Goal: Task Accomplishment & Management: Manage account settings

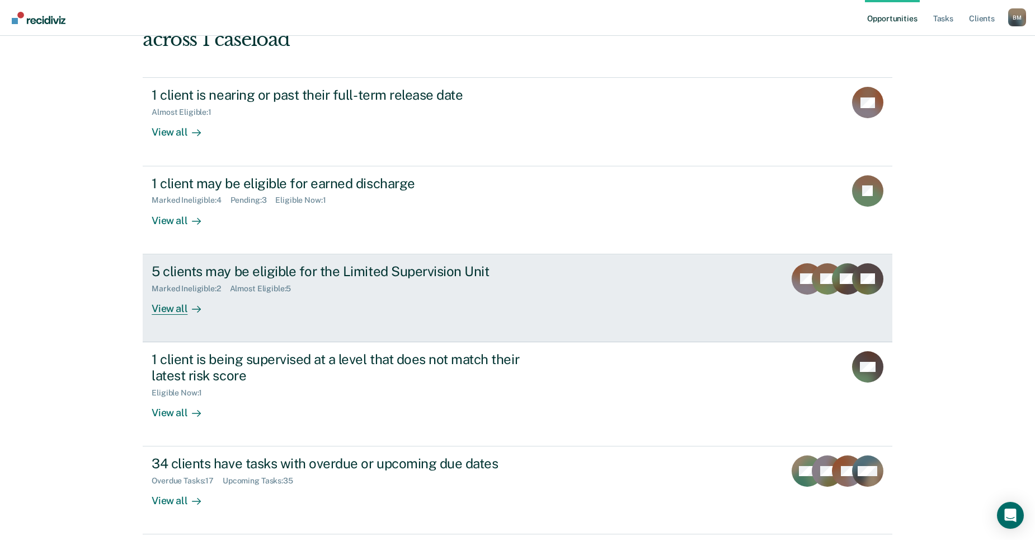
scroll to position [112, 0]
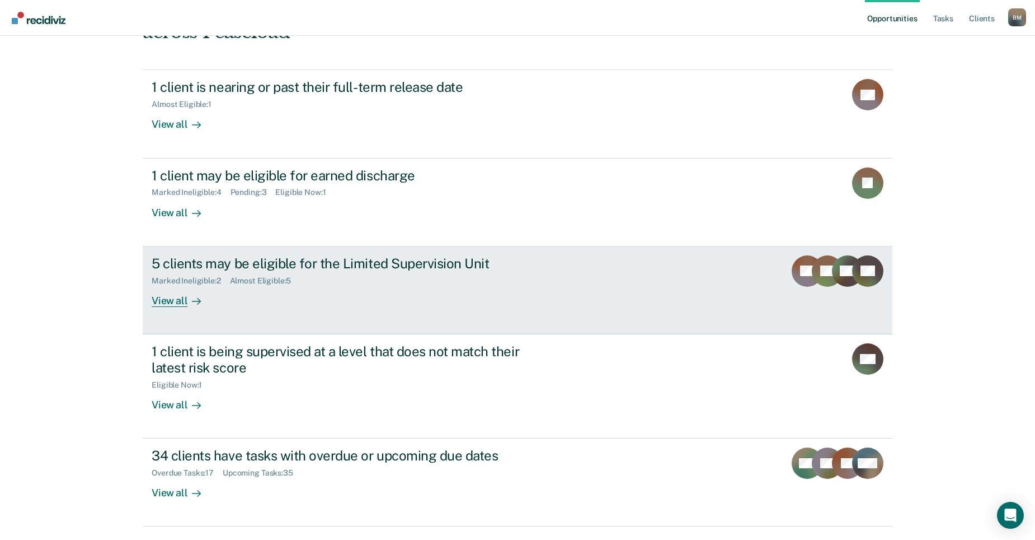
click at [398, 297] on link "5 clients may be eligible for the Limited Supervision Unit Marked Ineligible : …" at bounding box center [518, 290] width 750 height 88
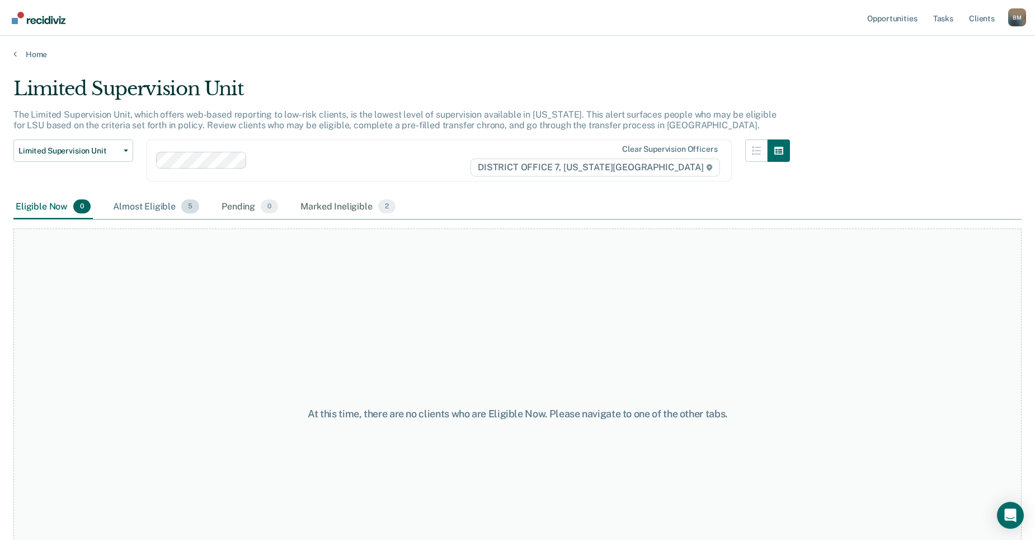
click at [163, 205] on div "Almost Eligible 5" at bounding box center [156, 207] width 91 height 25
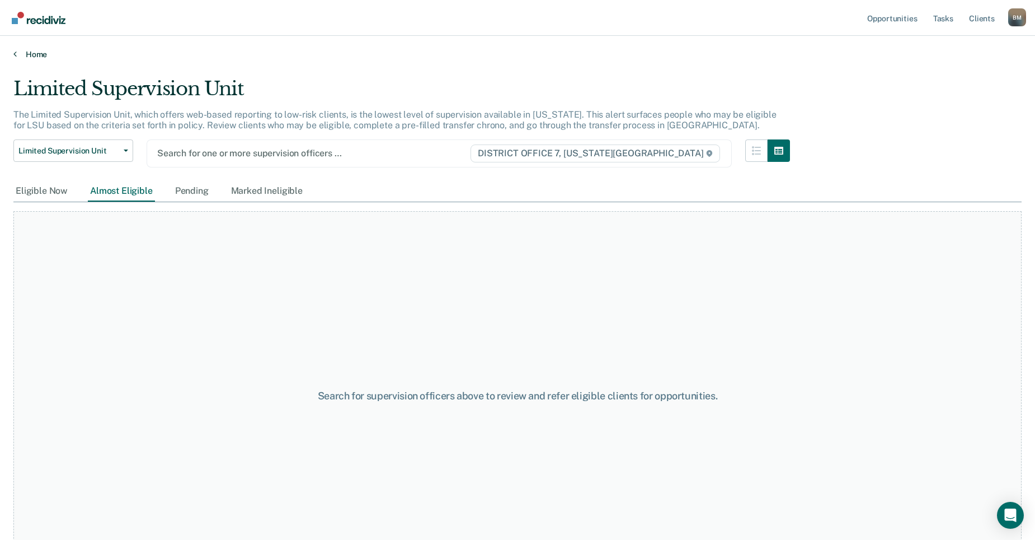
click at [14, 54] on icon at bounding box center [14, 53] width 3 height 9
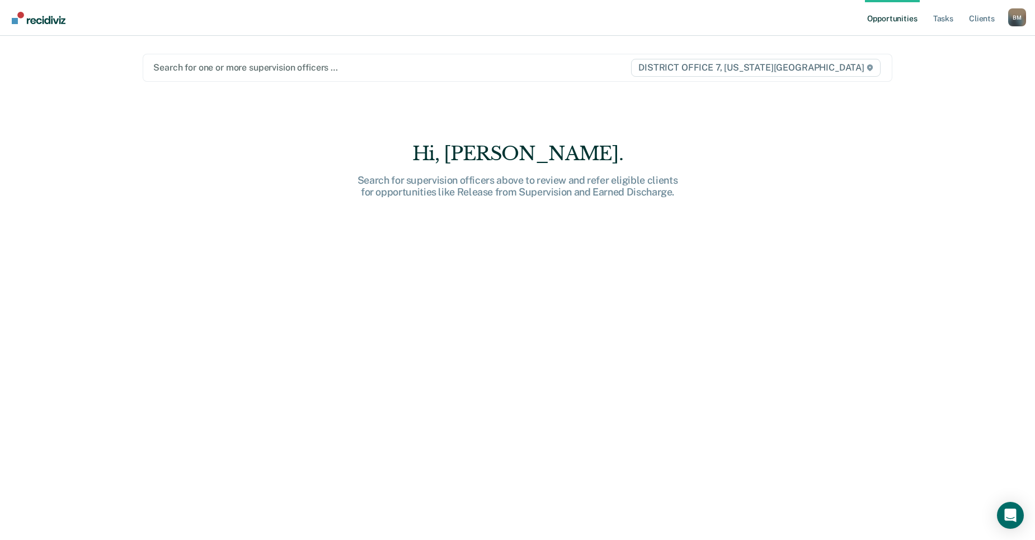
click at [246, 66] on div at bounding box center [391, 67] width 477 height 13
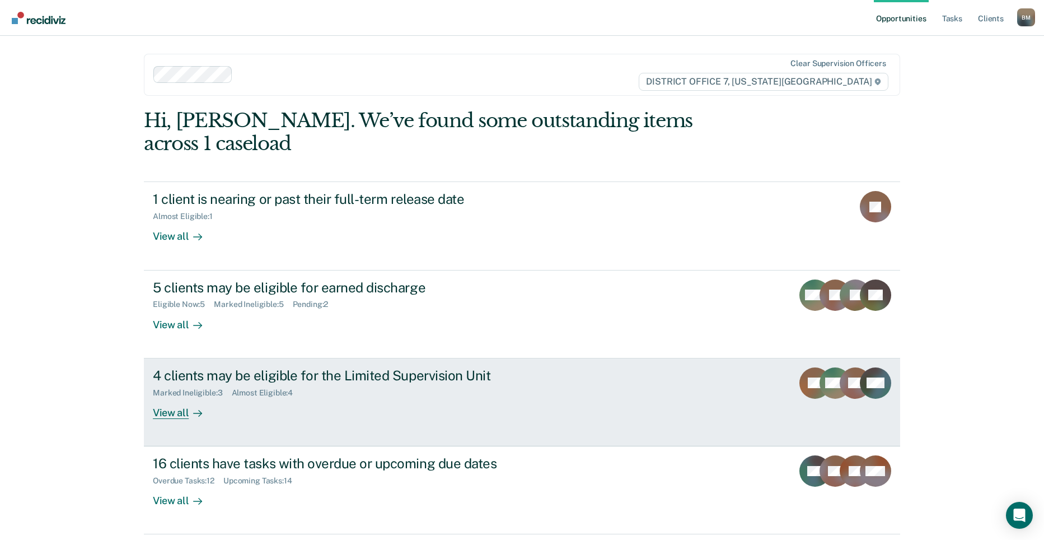
click at [510, 383] on div "Marked Ineligible : 3 Almost Eligible : 4" at bounding box center [349, 390] width 393 height 14
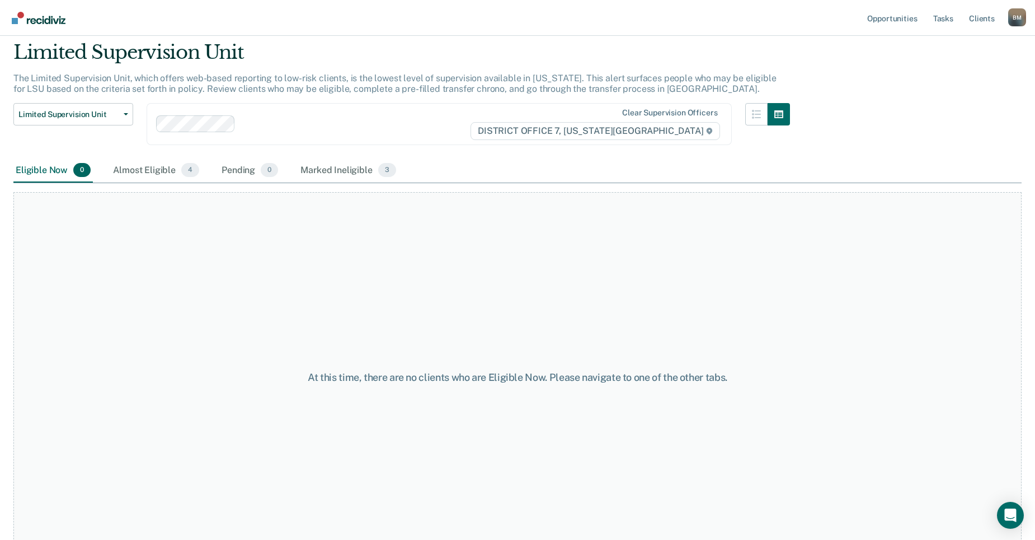
scroll to position [56, 0]
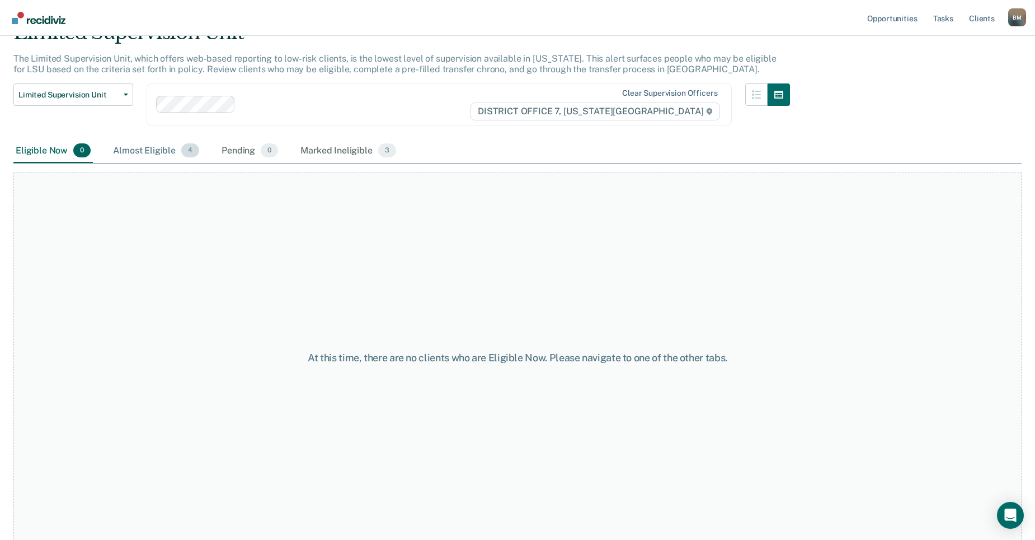
click at [162, 151] on div "Almost Eligible 4" at bounding box center [156, 151] width 91 height 25
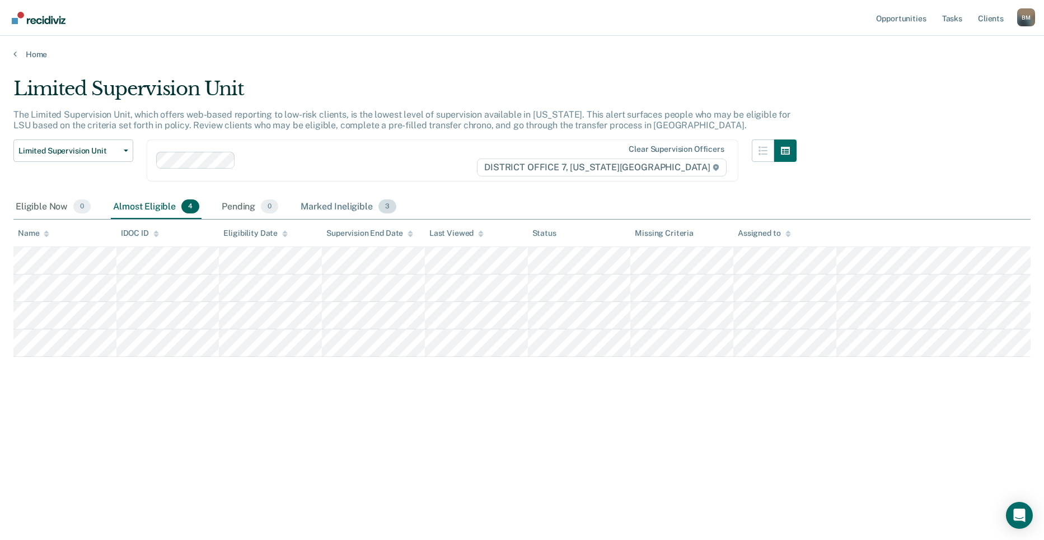
click at [334, 212] on div "Marked Ineligible 3" at bounding box center [348, 207] width 100 height 25
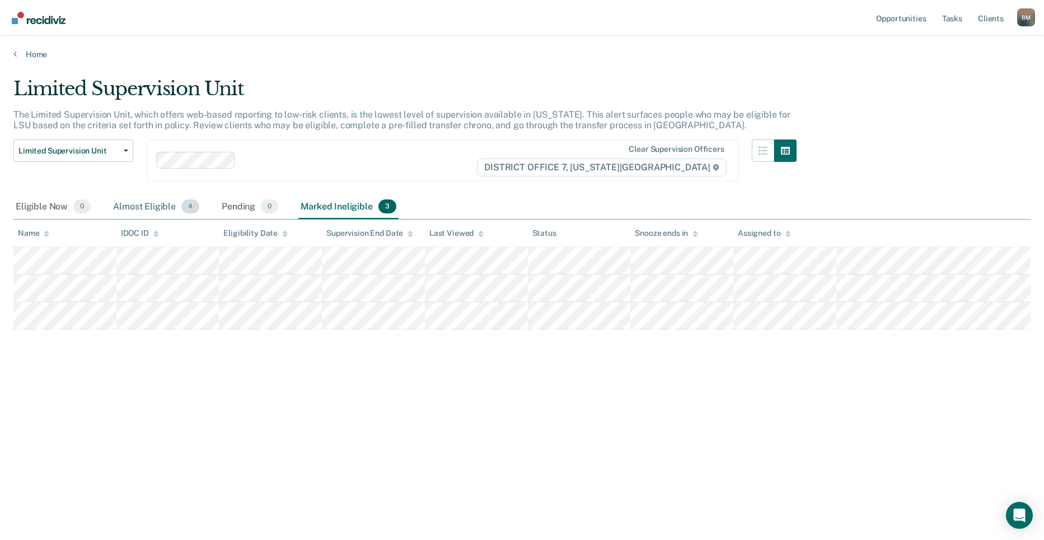
click at [160, 213] on div "Almost Eligible 4" at bounding box center [156, 207] width 91 height 25
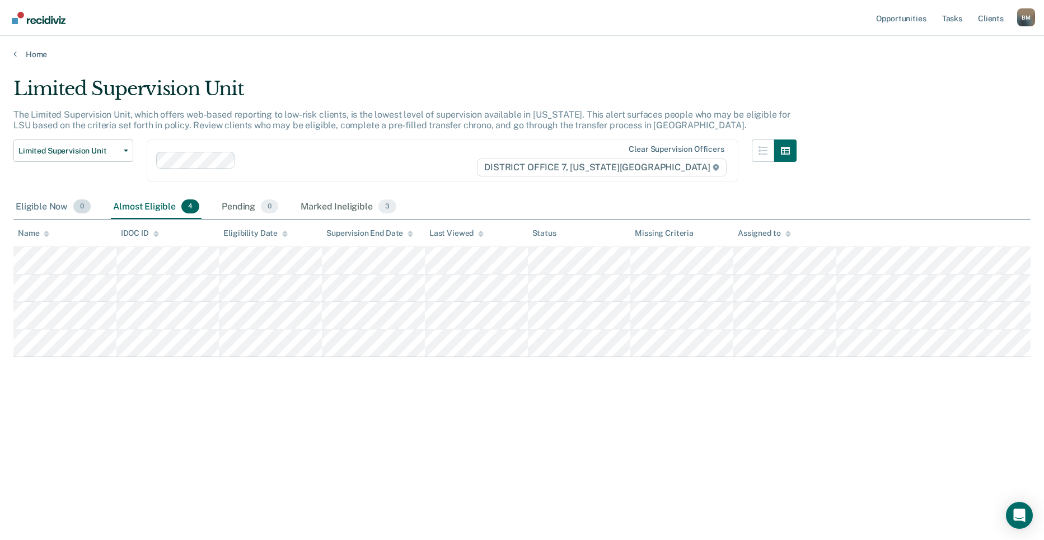
click at [53, 212] on div "Eligible Now 0" at bounding box center [52, 207] width 79 height 25
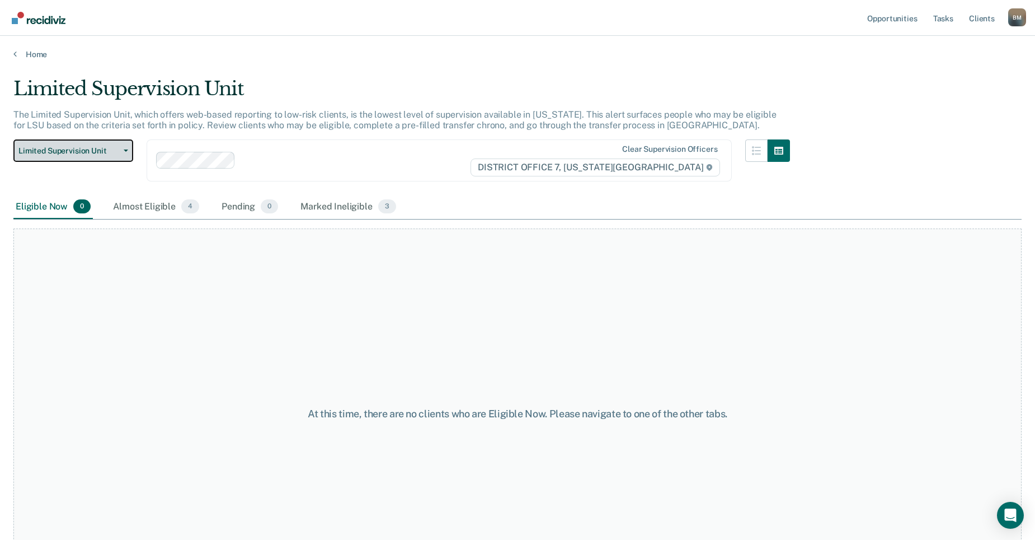
click at [132, 151] on button "Limited Supervision Unit" at bounding box center [73, 150] width 120 height 22
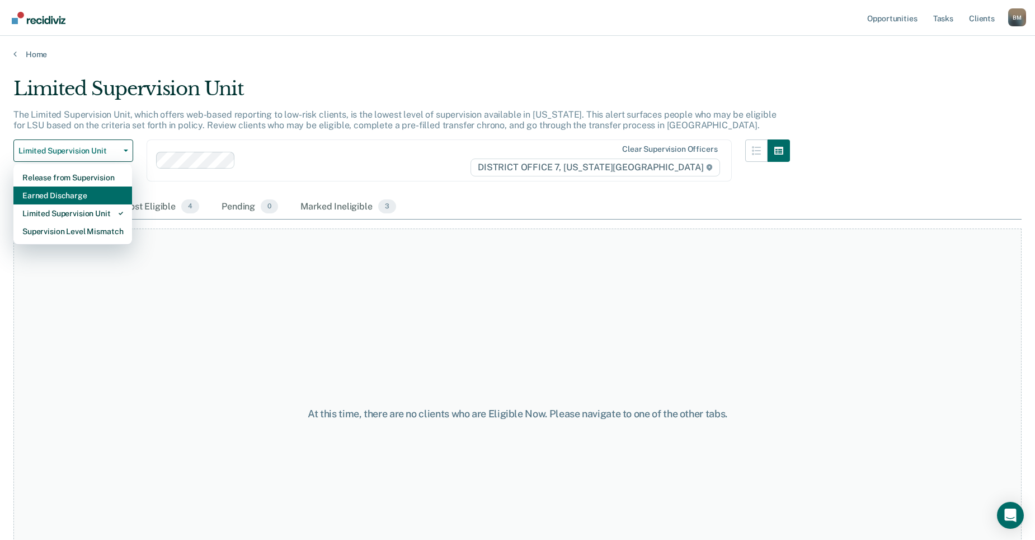
click at [106, 191] on div "Earned Discharge" at bounding box center [72, 195] width 101 height 18
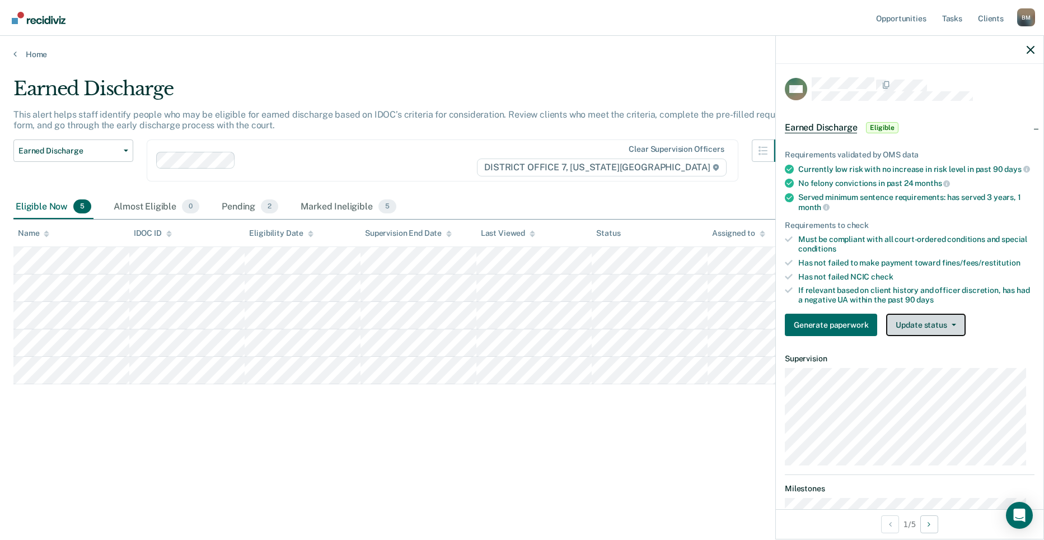
click at [947, 336] on button "Update status" at bounding box center [925, 324] width 79 height 22
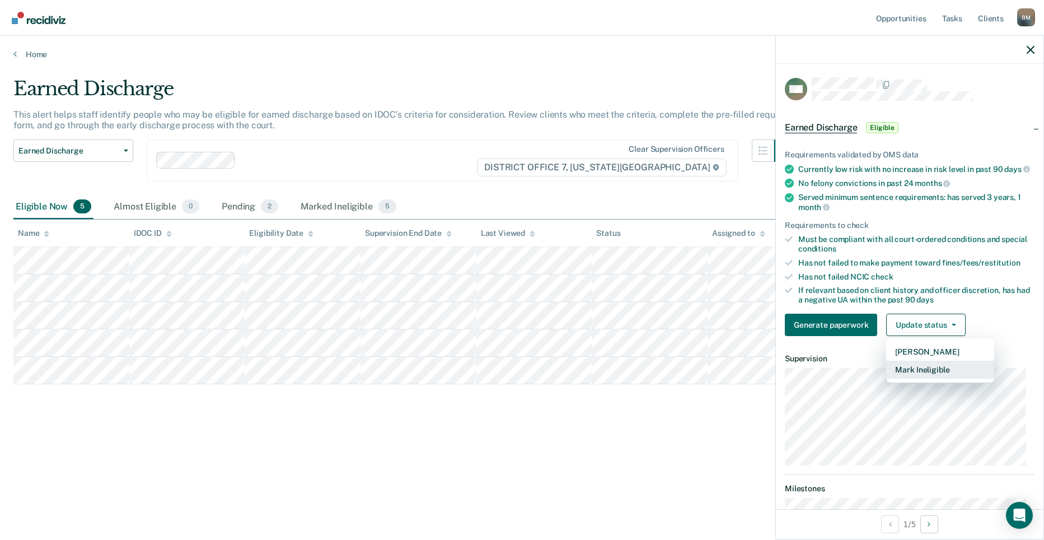
click at [944, 378] on button "Mark Ineligible" at bounding box center [940, 369] width 108 height 18
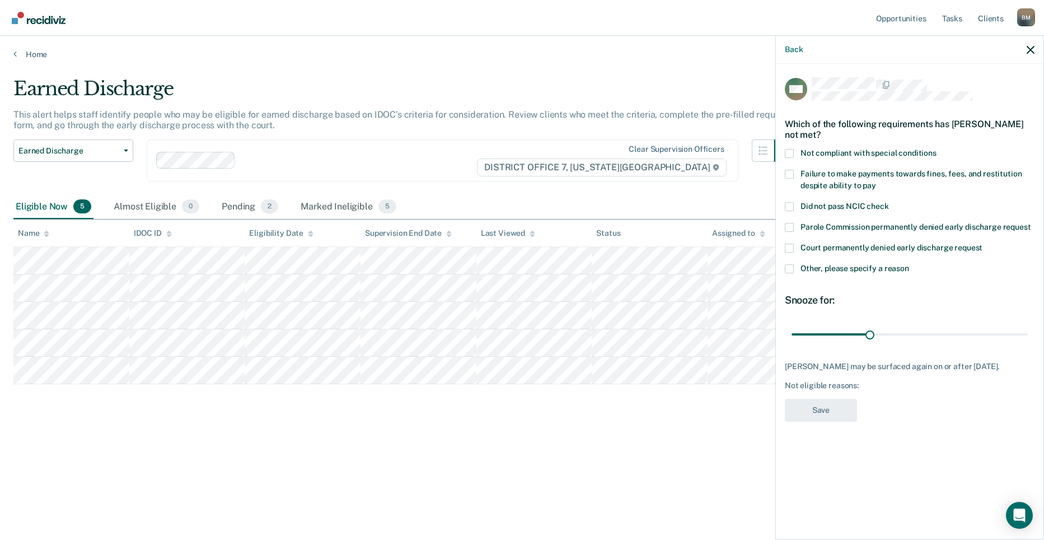
click at [791, 265] on span at bounding box center [789, 268] width 9 height 9
click at [909, 264] on input "Other, please specify a reason" at bounding box center [909, 264] width 0 height 0
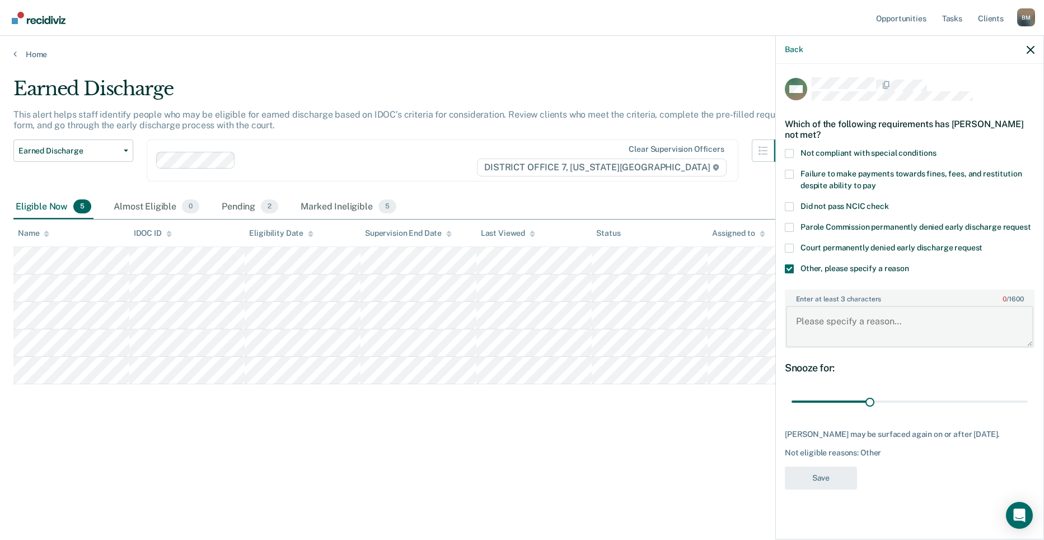
click at [842, 340] on textarea "Enter at least 3 characters 0 / 1600" at bounding box center [909, 326] width 247 height 41
type textarea "Needs to pay off her Court fines"
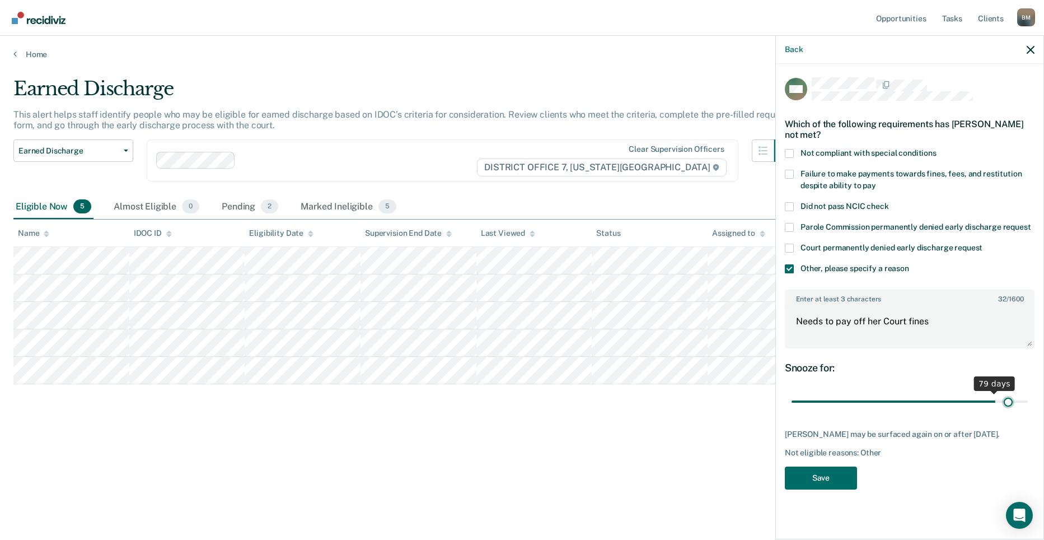
drag, startPoint x: 871, startPoint y: 401, endPoint x: 1007, endPoint y: 410, distance: 136.3
type input "84"
click at [1008, 409] on input "range" at bounding box center [909, 402] width 236 height 20
click at [842, 474] on button "Save" at bounding box center [821, 477] width 72 height 23
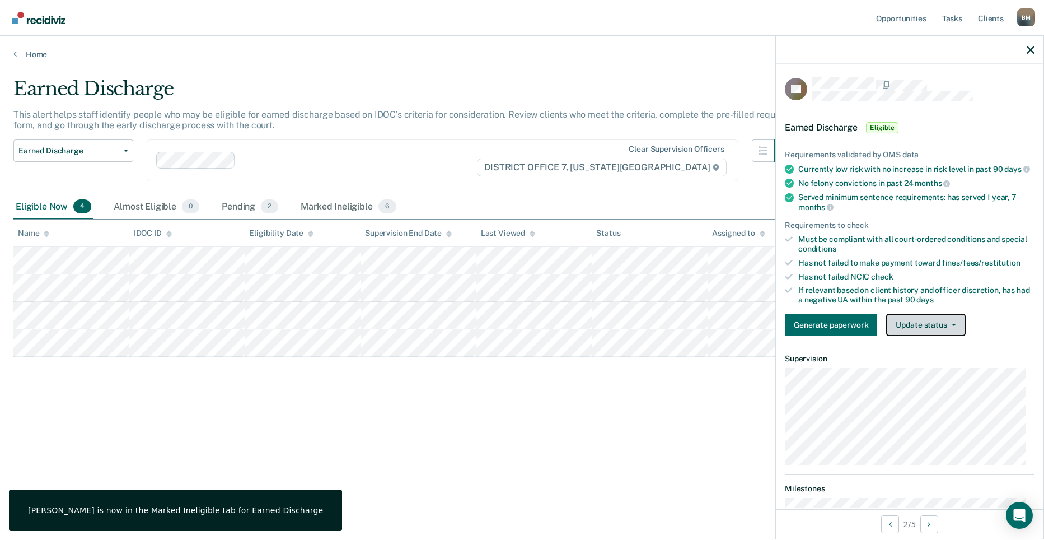
click at [926, 336] on button "Update status" at bounding box center [925, 324] width 79 height 22
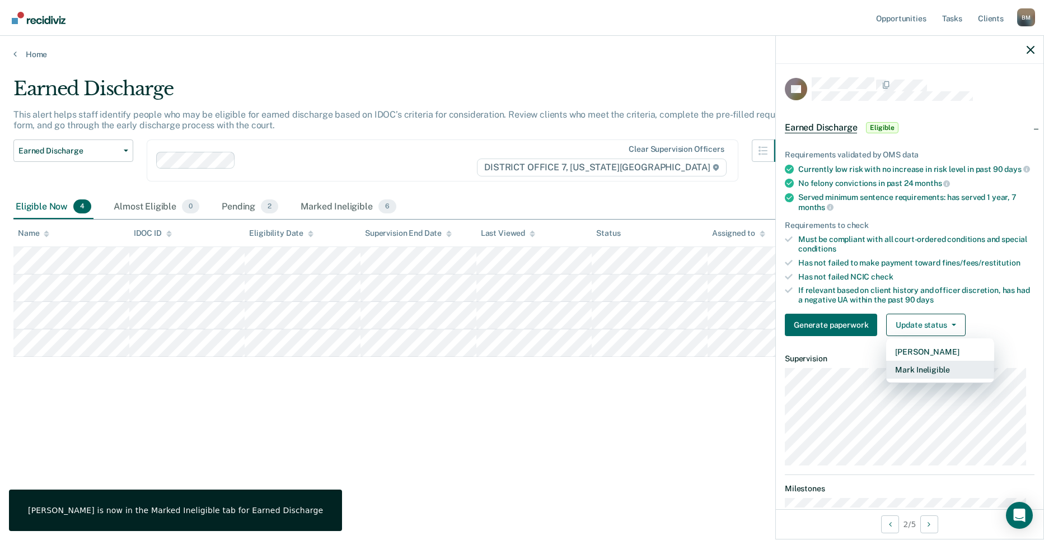
click at [926, 376] on button "Mark Ineligible" at bounding box center [940, 369] width 108 height 18
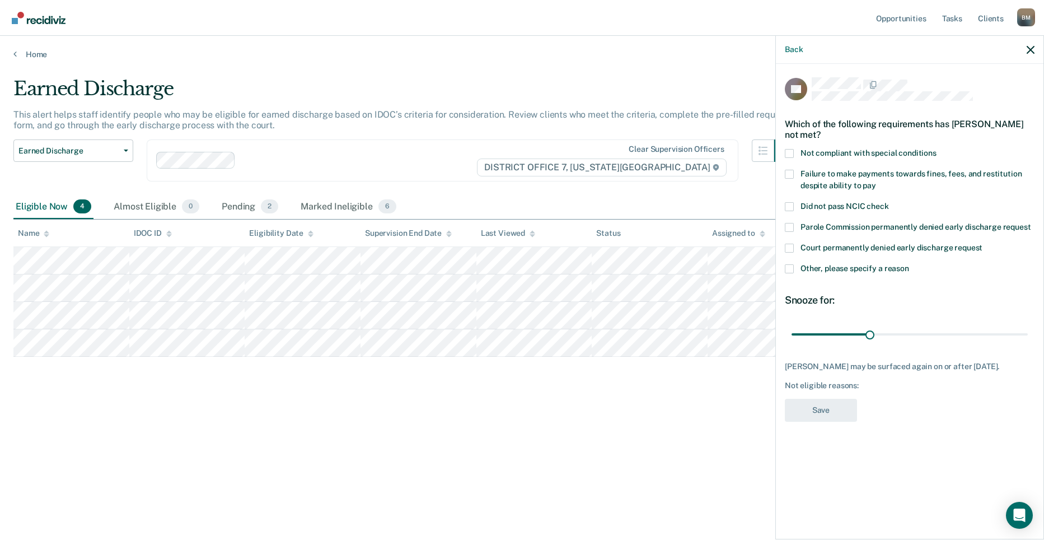
click at [793, 268] on span at bounding box center [789, 268] width 9 height 9
click at [909, 264] on input "Other, please specify a reason" at bounding box center [909, 264] width 0 height 0
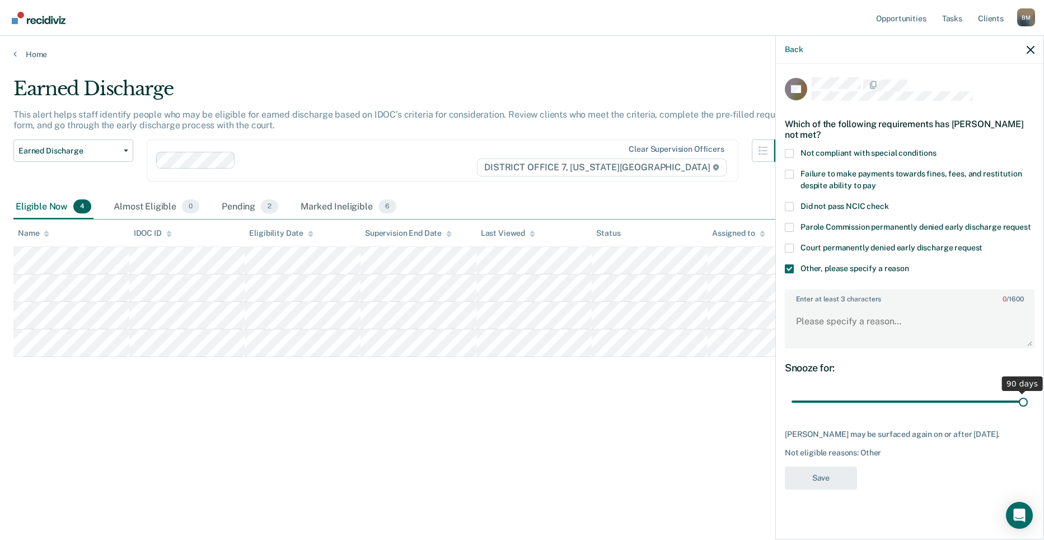
drag, startPoint x: 861, startPoint y: 405, endPoint x: 1087, endPoint y: 410, distance: 226.2
type input "90"
click at [1028, 410] on input "range" at bounding box center [909, 402] width 236 height 20
click at [845, 334] on textarea "Enter at least 3 characters 0 / 1600" at bounding box center [909, 326] width 247 height 41
type textarea "needs to pay off his court fines"
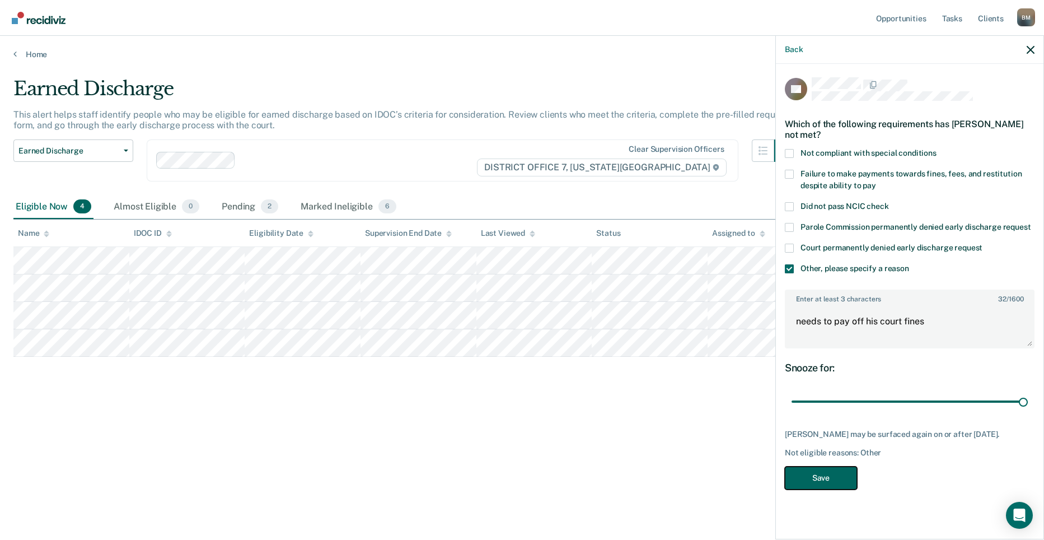
click at [832, 484] on button "Save" at bounding box center [821, 477] width 72 height 23
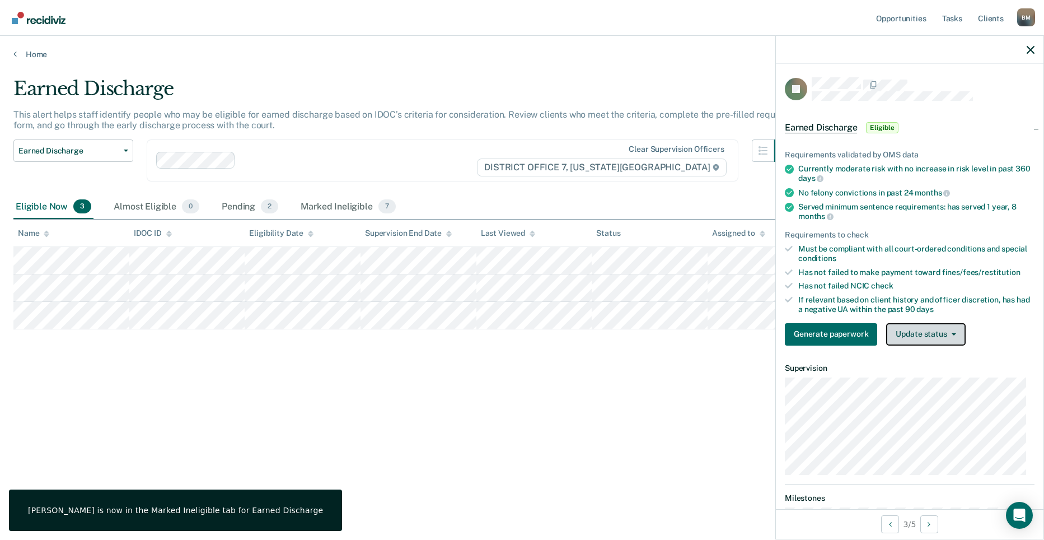
click at [920, 336] on button "Update status" at bounding box center [925, 334] width 79 height 22
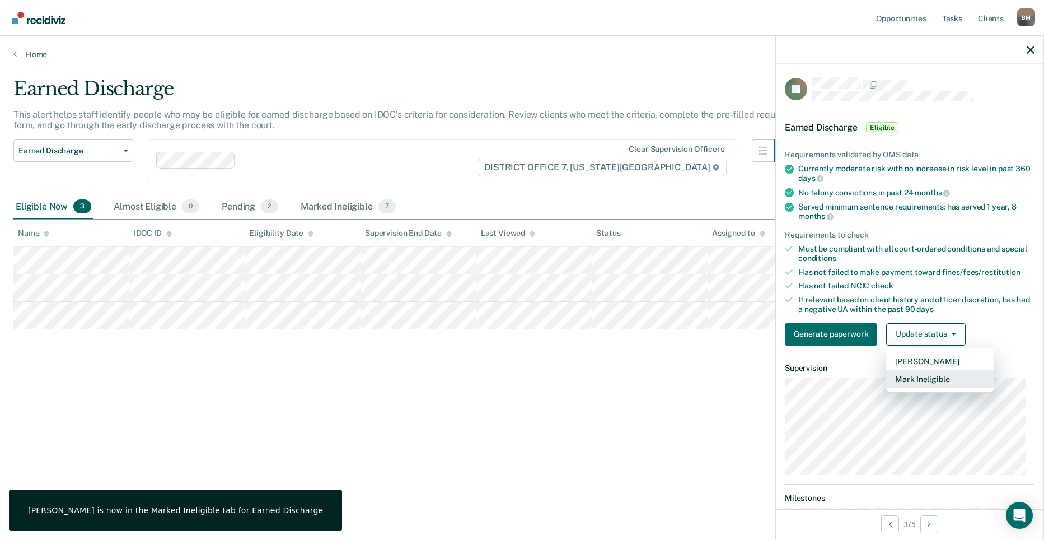
click at [904, 378] on button "Mark Ineligible" at bounding box center [940, 379] width 108 height 18
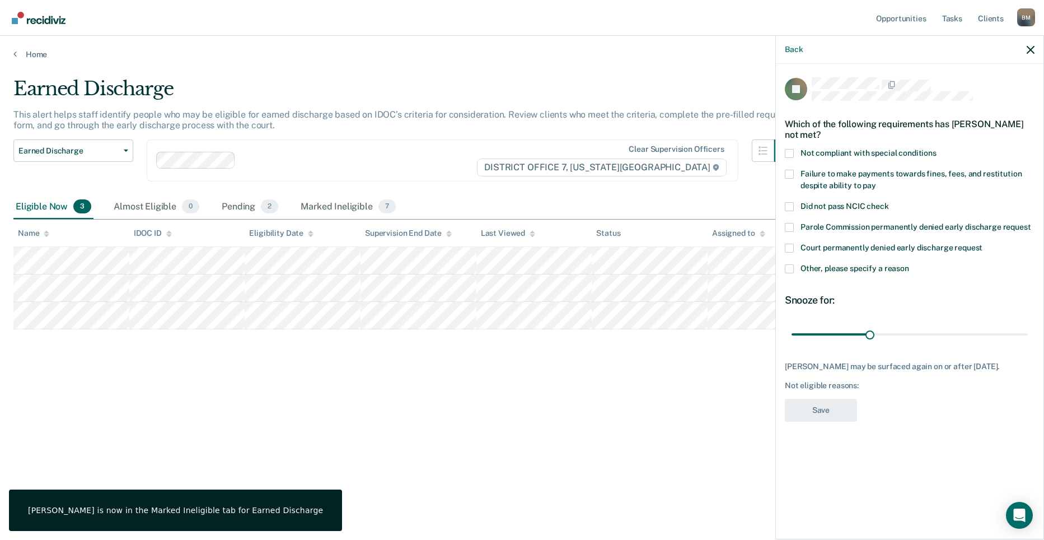
click at [792, 271] on span at bounding box center [789, 268] width 9 height 9
click at [909, 264] on input "Other, please specify a reason" at bounding box center [909, 264] width 0 height 0
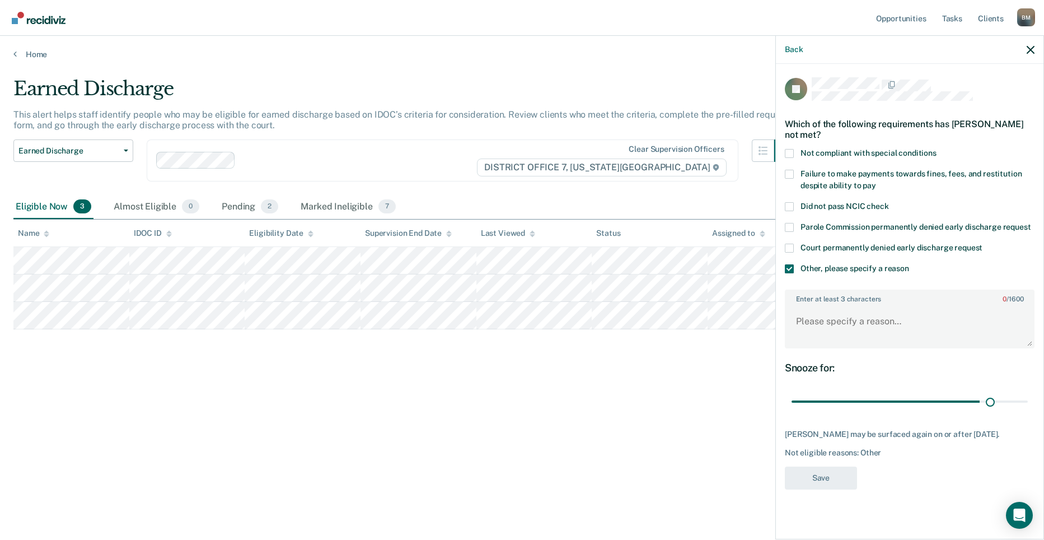
drag, startPoint x: 871, startPoint y: 404, endPoint x: 962, endPoint y: 363, distance: 99.7
type input "77"
click at [990, 395] on input "range" at bounding box center [909, 402] width 236 height 20
click at [890, 322] on textarea "Enter at least 3 characters 0 / 1600" at bounding box center [909, 326] width 247 height 41
type textarea "Needs to pay off his court fines"
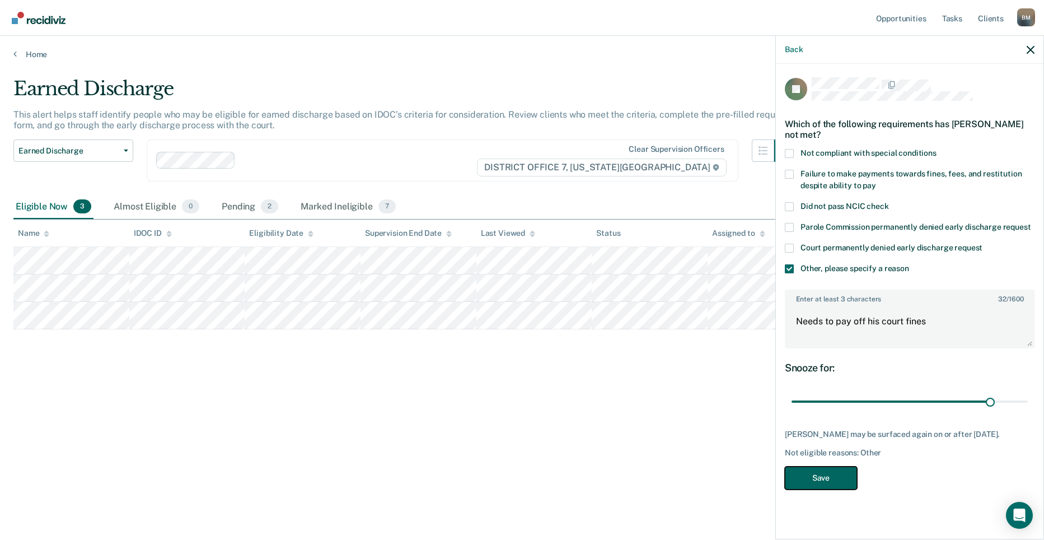
click at [832, 484] on button "Save" at bounding box center [821, 477] width 72 height 23
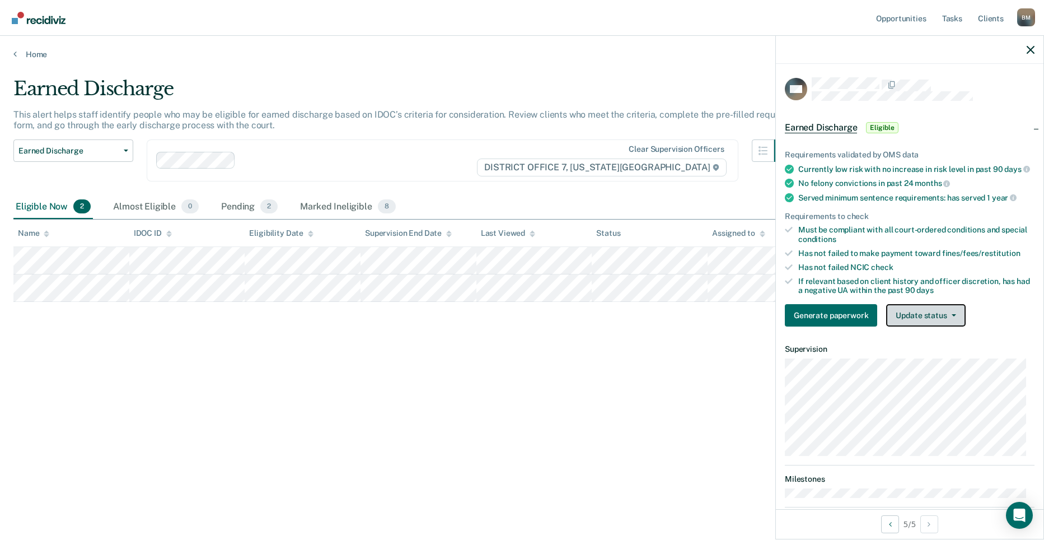
click at [920, 326] on button "Update status" at bounding box center [925, 315] width 79 height 22
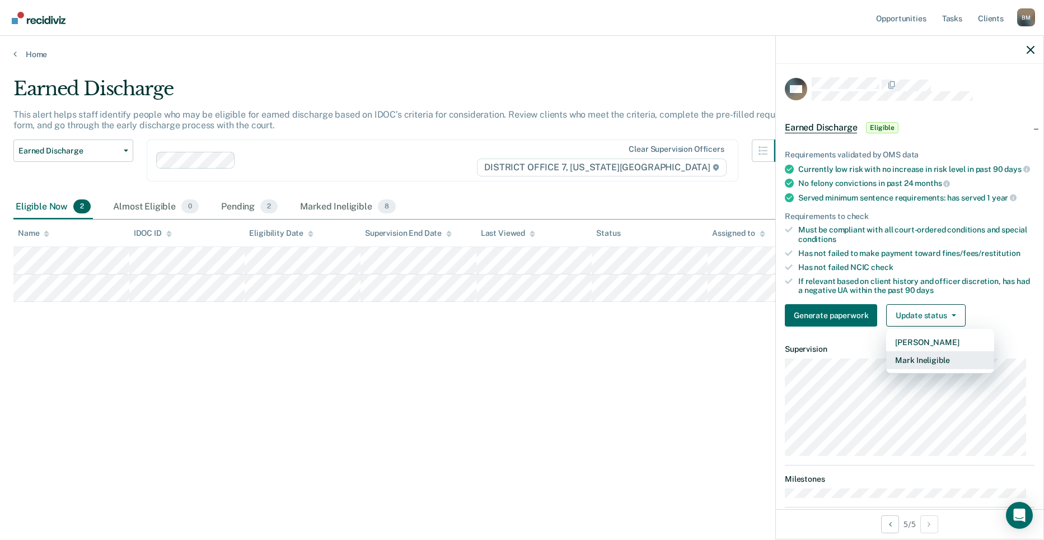
click at [943, 369] on button "Mark Ineligible" at bounding box center [940, 360] width 108 height 18
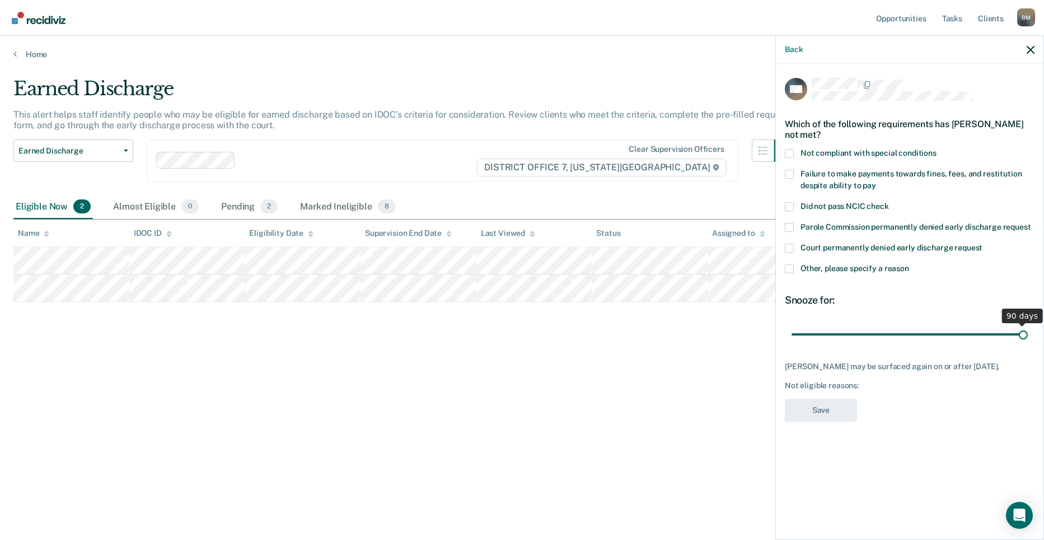
drag, startPoint x: 873, startPoint y: 324, endPoint x: 1137, endPoint y: 325, distance: 264.2
type input "90"
click at [1028, 325] on input "range" at bounding box center [909, 334] width 236 height 20
click at [791, 264] on span at bounding box center [789, 268] width 9 height 9
click at [909, 264] on input "Other, please specify a reason" at bounding box center [909, 264] width 0 height 0
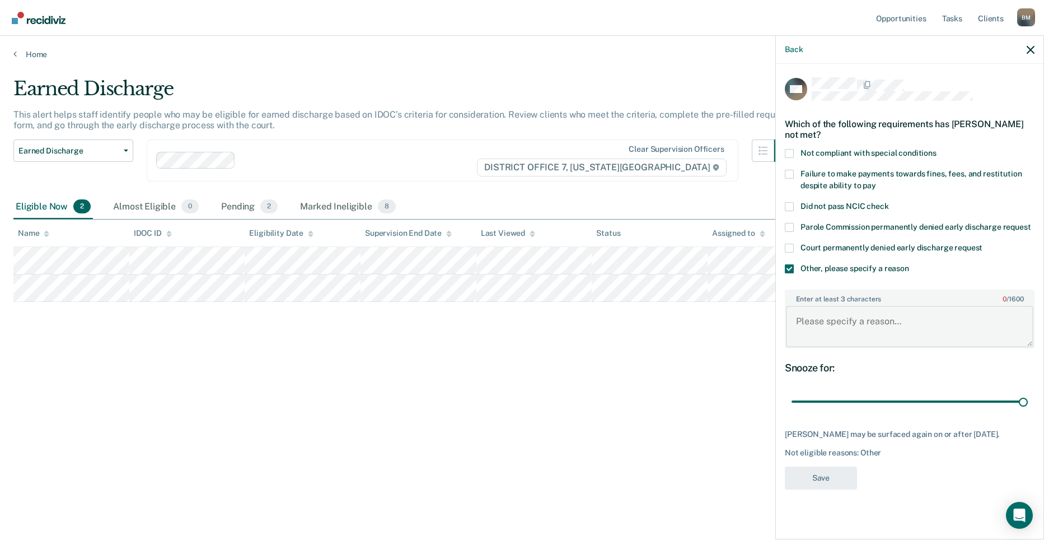
click at [867, 324] on textarea "Enter at least 3 characters 0 / 1600" at bounding box center [909, 326] width 247 height 41
type textarea "Needs to pay off his court fines"
click at [628, 346] on div "Earned Discharge This alert helps staff identify people who may be eligible for…" at bounding box center [521, 266] width 1017 height 378
drag, startPoint x: 941, startPoint y: 308, endPoint x: 767, endPoint y: 316, distance: 174.8
click at [768, 316] on body "Looks like you’re using Internet Explorer 11. For faster loading and a better e…" at bounding box center [522, 270] width 1044 height 540
